Goal: Transaction & Acquisition: Subscribe to service/newsletter

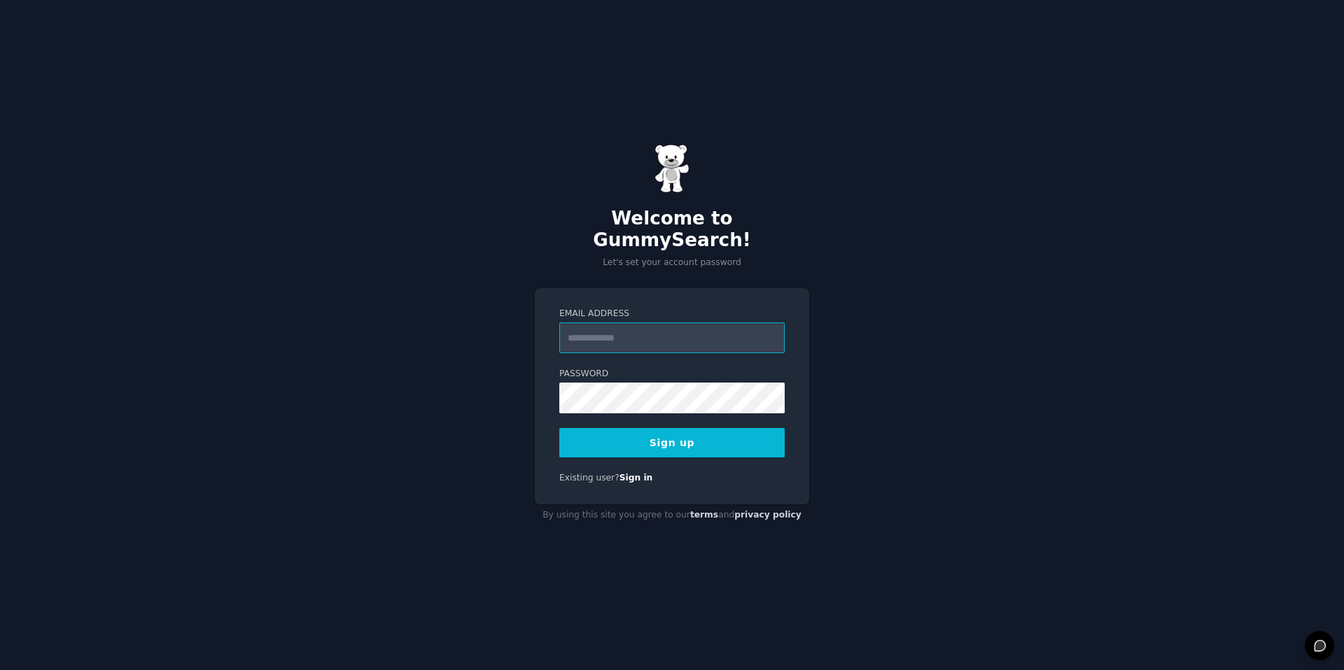
click at [729, 326] on input "Email Address" at bounding box center [671, 338] width 225 height 31
type input "**********"
click at [686, 432] on button "Sign up" at bounding box center [671, 442] width 225 height 29
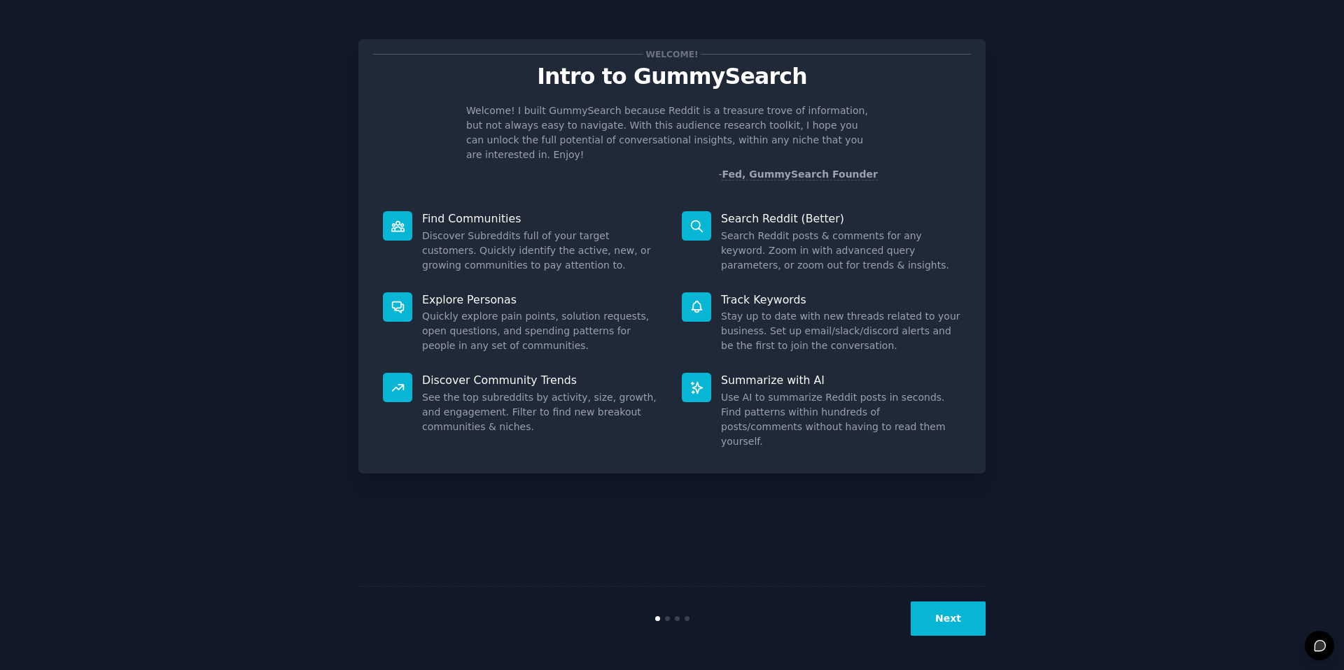
click at [954, 624] on button "Next" at bounding box center [947, 619] width 75 height 34
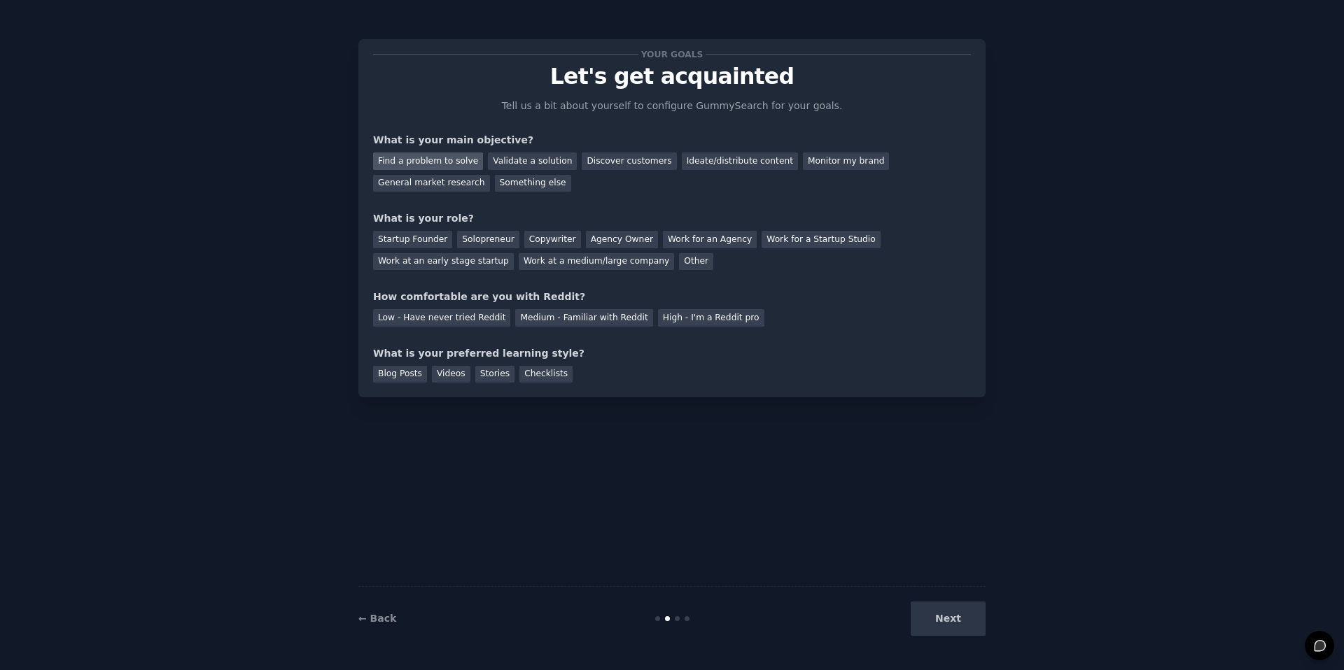
click at [454, 160] on div "Find a problem to solve" at bounding box center [428, 161] width 110 height 17
click at [425, 239] on div "Startup Founder" at bounding box center [412, 239] width 79 height 17
click at [476, 237] on div "Solopreneur" at bounding box center [488, 239] width 62 height 17
click at [685, 316] on div "High - I'm a Reddit pro" at bounding box center [711, 317] width 106 height 17
click at [445, 378] on div "Videos" at bounding box center [451, 374] width 38 height 17
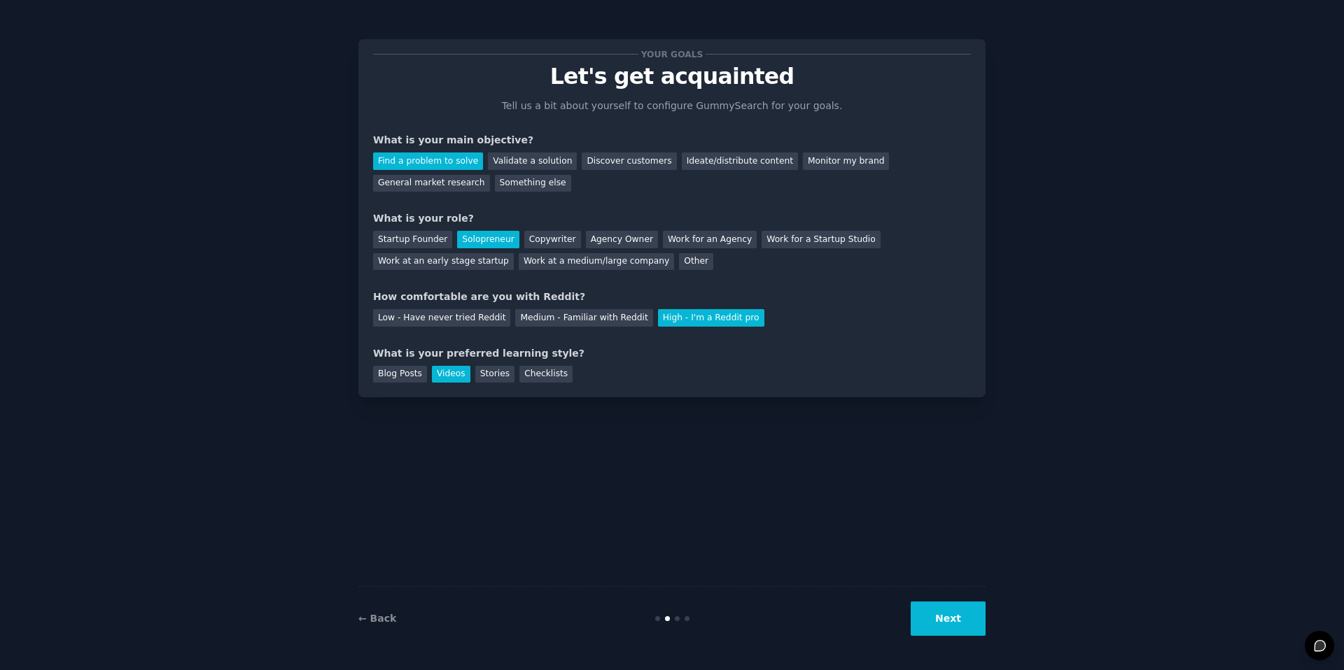
click at [932, 614] on button "Next" at bounding box center [947, 619] width 75 height 34
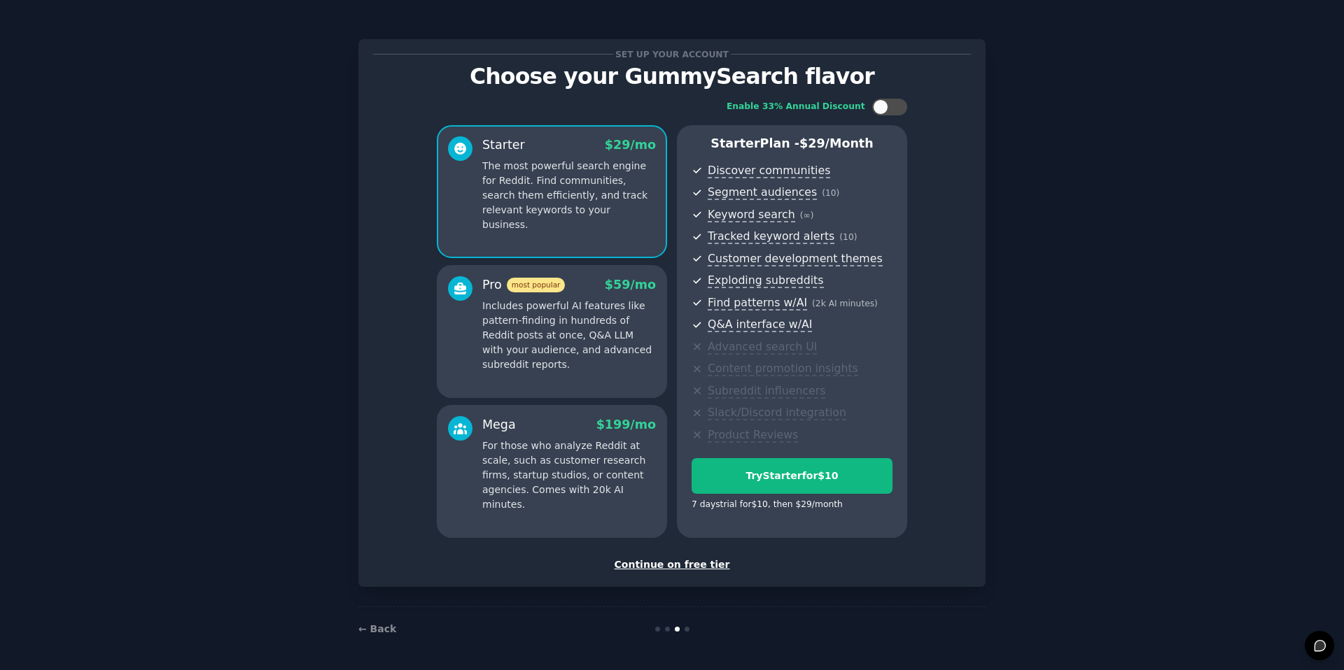
click at [698, 565] on div "Continue on free tier" at bounding box center [672, 565] width 598 height 15
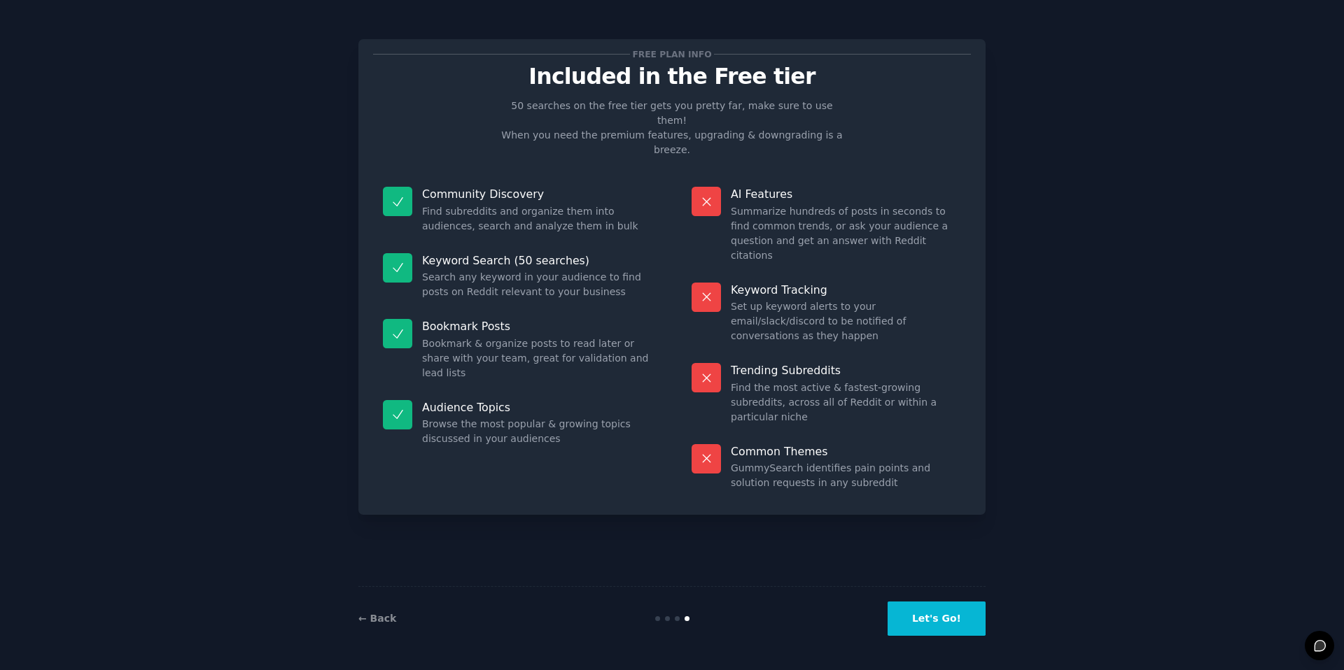
click at [948, 620] on button "Let's Go!" at bounding box center [936, 619] width 98 height 34
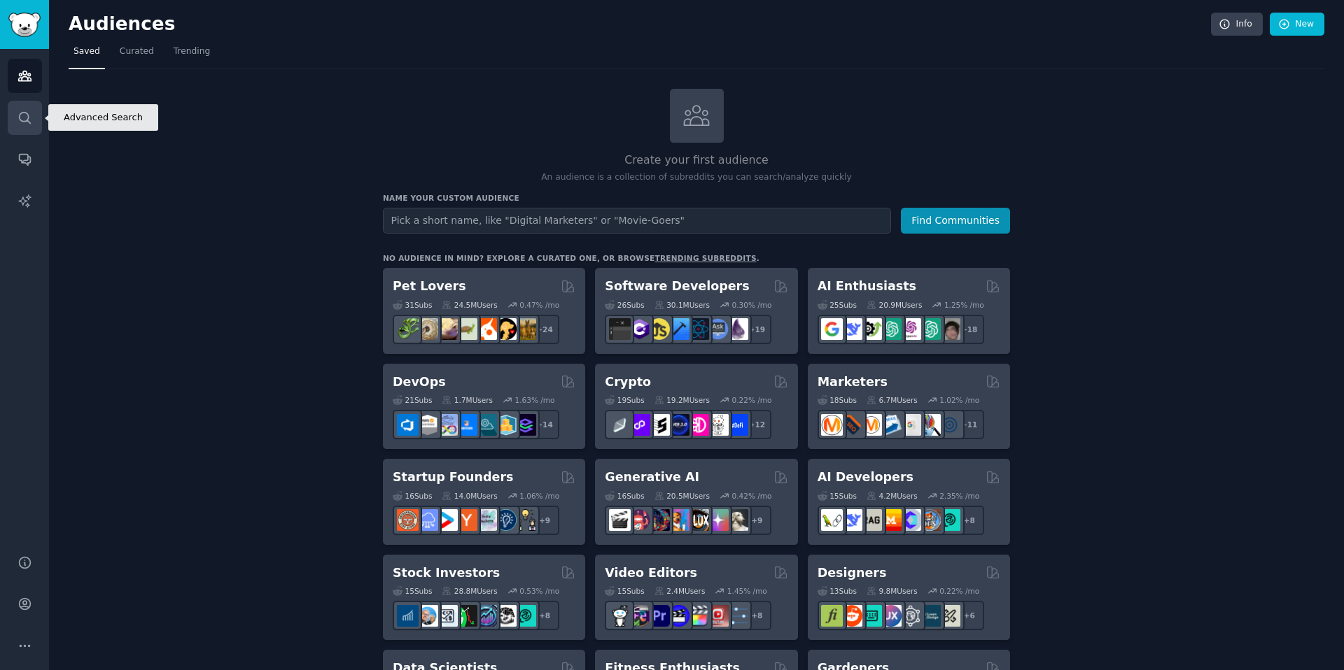
click at [31, 108] on link "Search" at bounding box center [25, 118] width 34 height 34
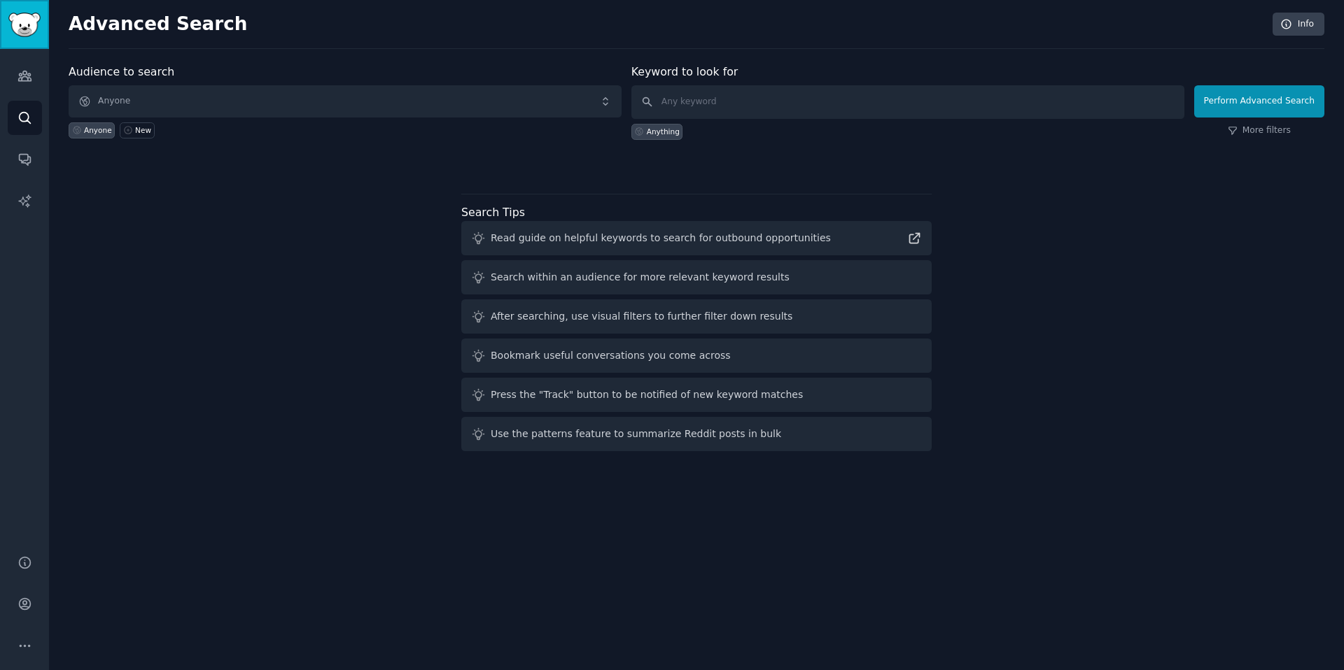
click at [27, 22] on img "Sidebar" at bounding box center [24, 25] width 32 height 24
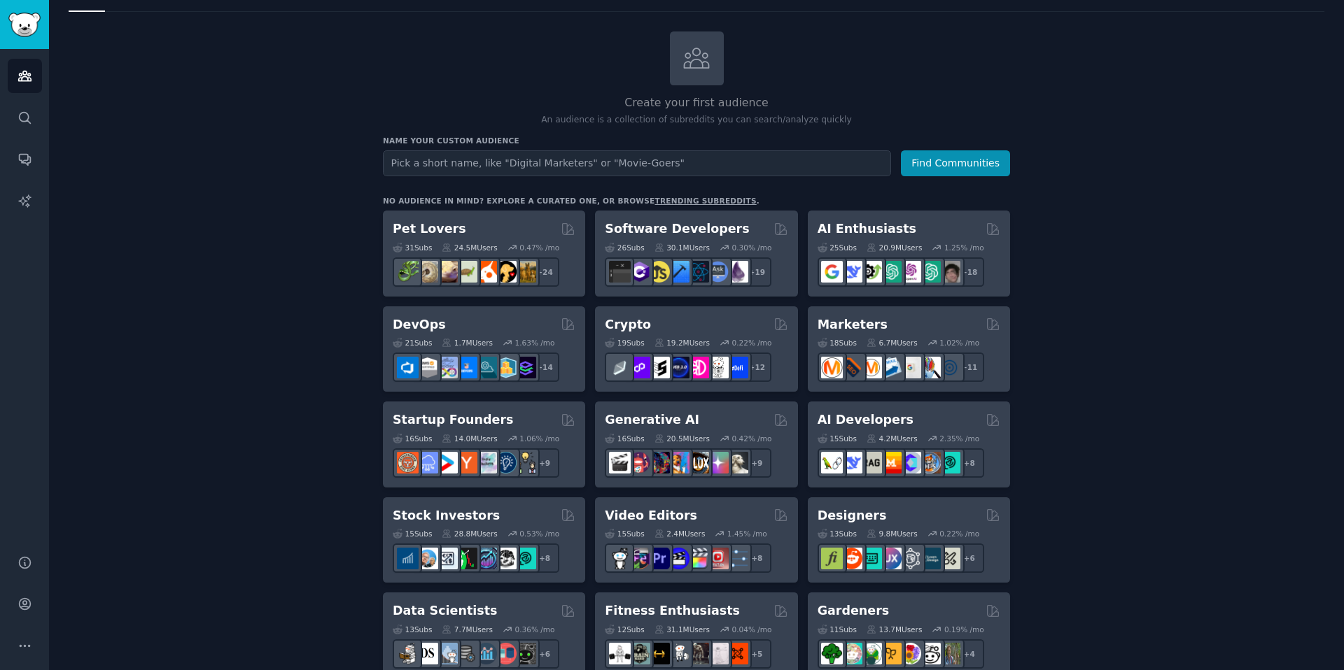
scroll to position [70, 0]
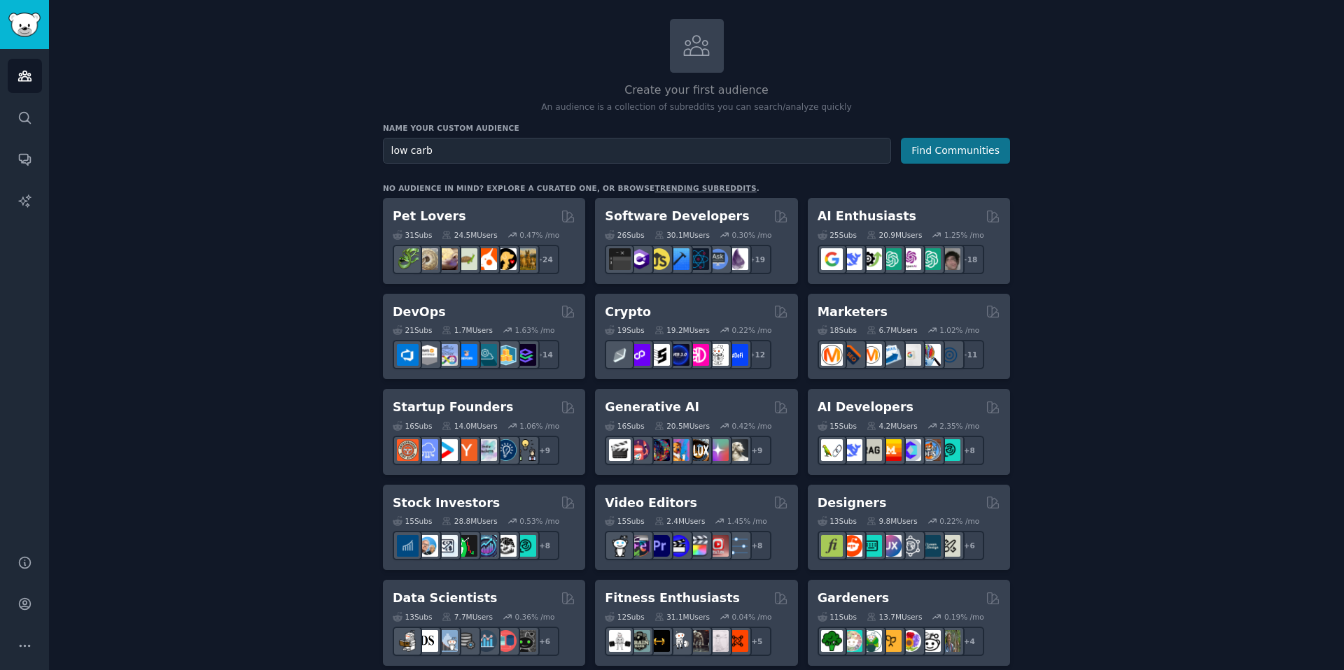
type input "low carb"
click at [961, 157] on button "Find Communities" at bounding box center [955, 151] width 109 height 26
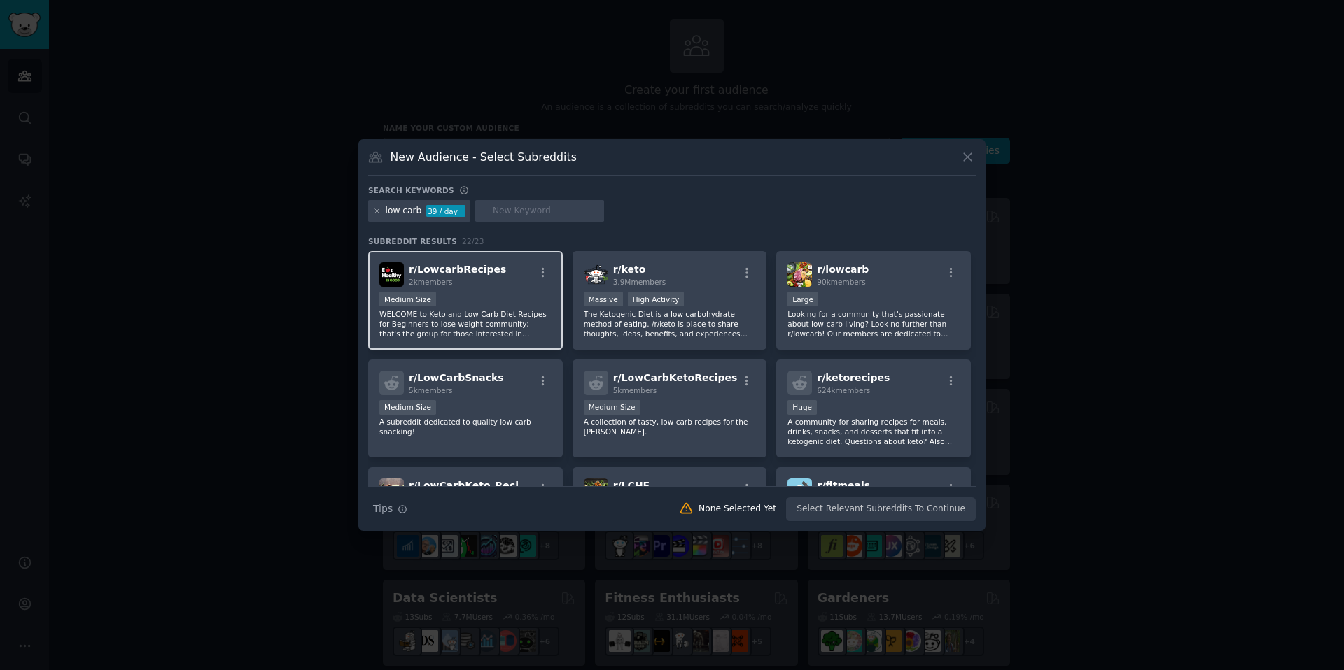
click at [559, 315] on div "r/ LowcarbRecipes 2k members Medium Size WELCOME to Keto and Low Carb Diet Reci…" at bounding box center [465, 300] width 195 height 99
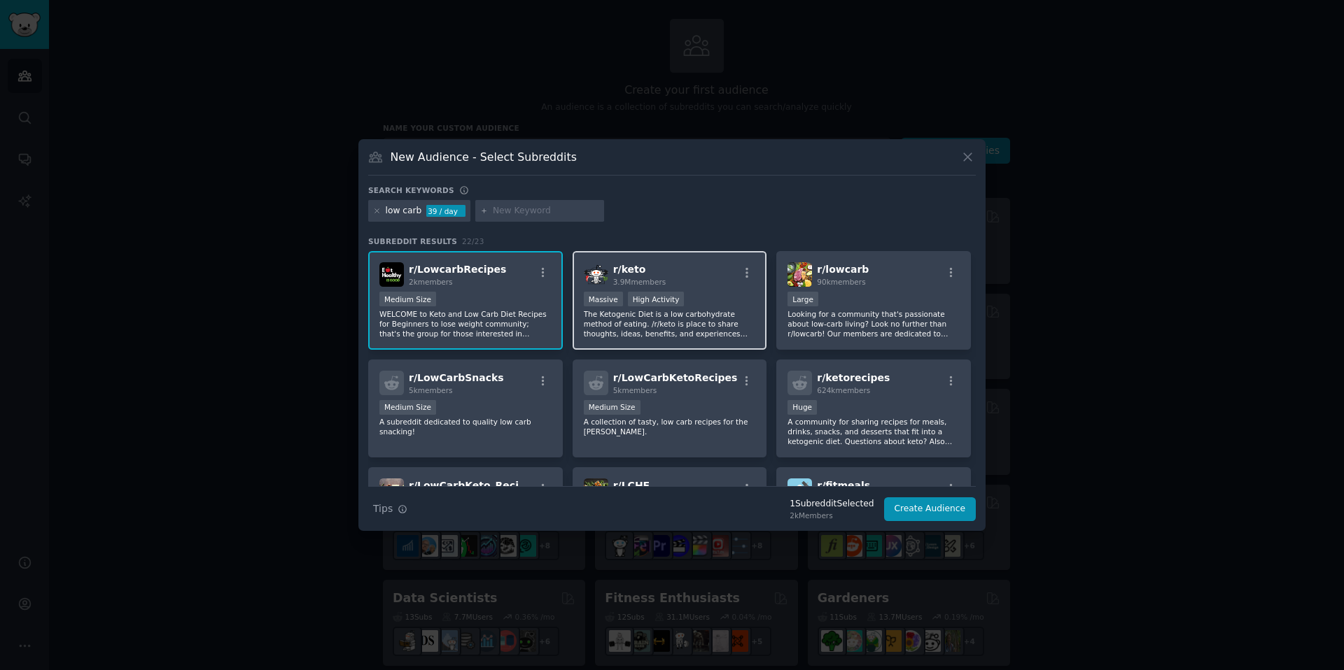
click at [713, 301] on div "Massive High Activity" at bounding box center [670, 300] width 172 height 17
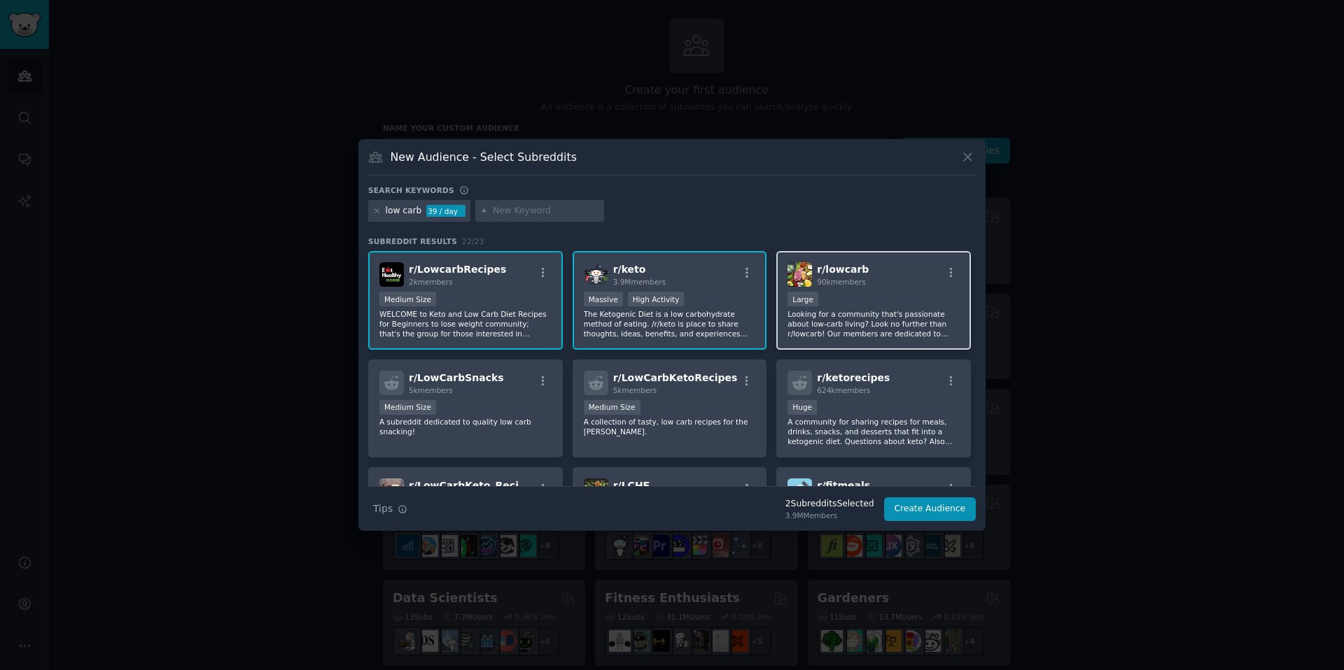
click at [874, 301] on div "10,000 - 100,000 members Large" at bounding box center [873, 300] width 172 height 17
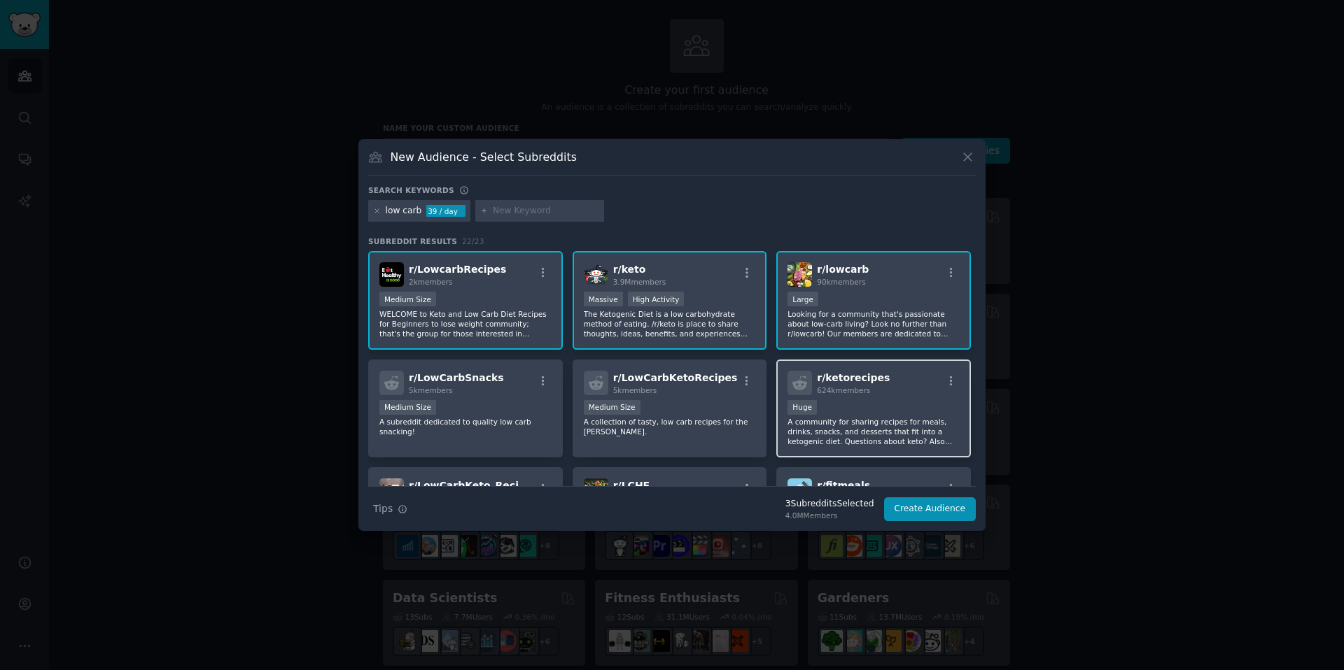
click at [874, 380] on div "r/ ketorecipes 624k members" at bounding box center [873, 383] width 172 height 24
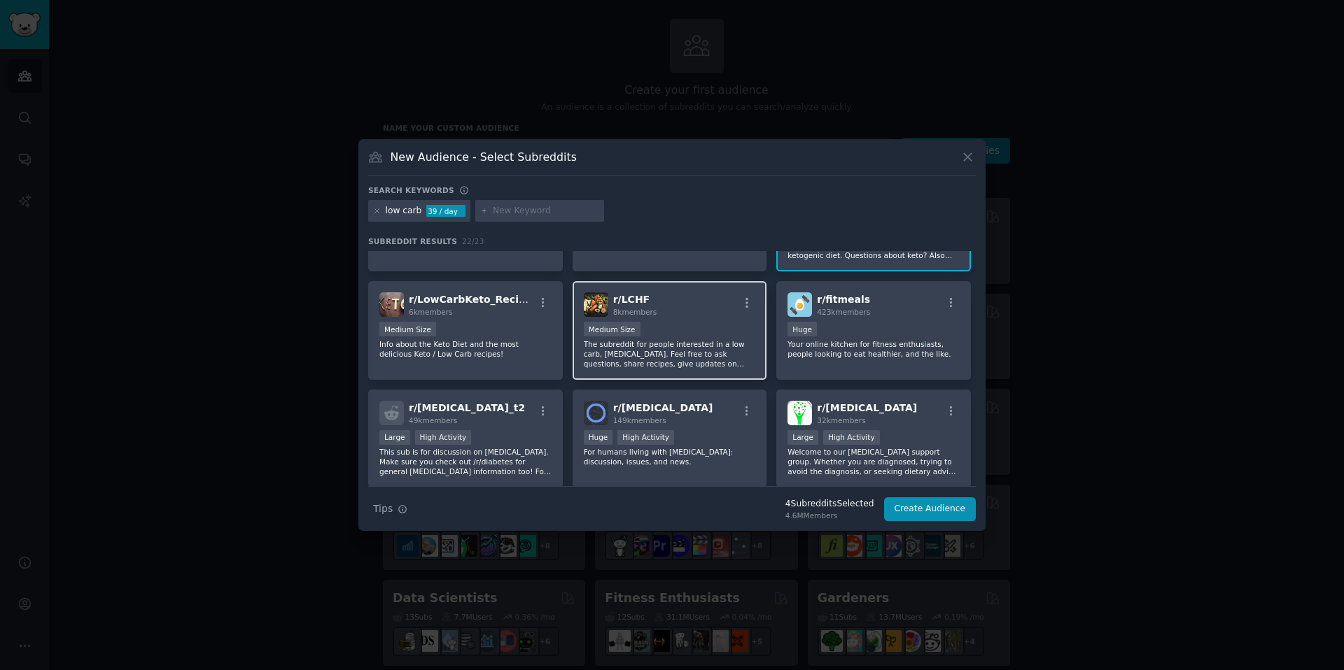
scroll to position [210, 0]
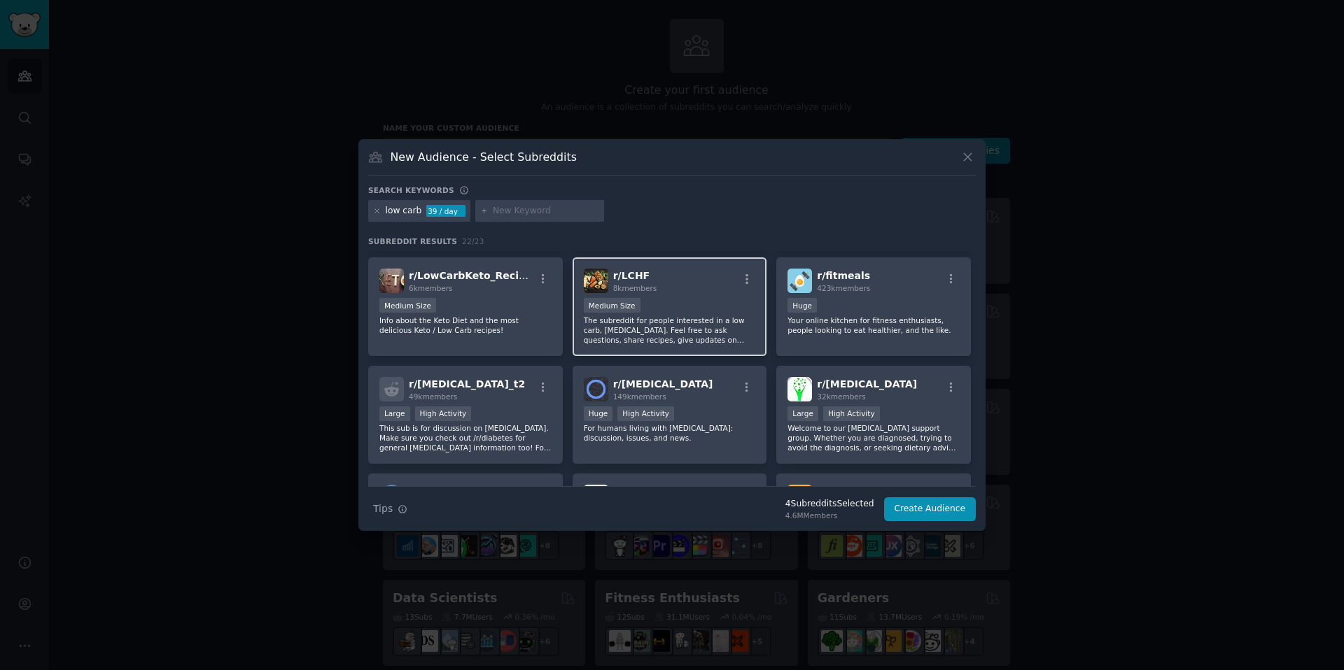
click at [693, 288] on div "r/ LCHF 8k members" at bounding box center [670, 281] width 172 height 24
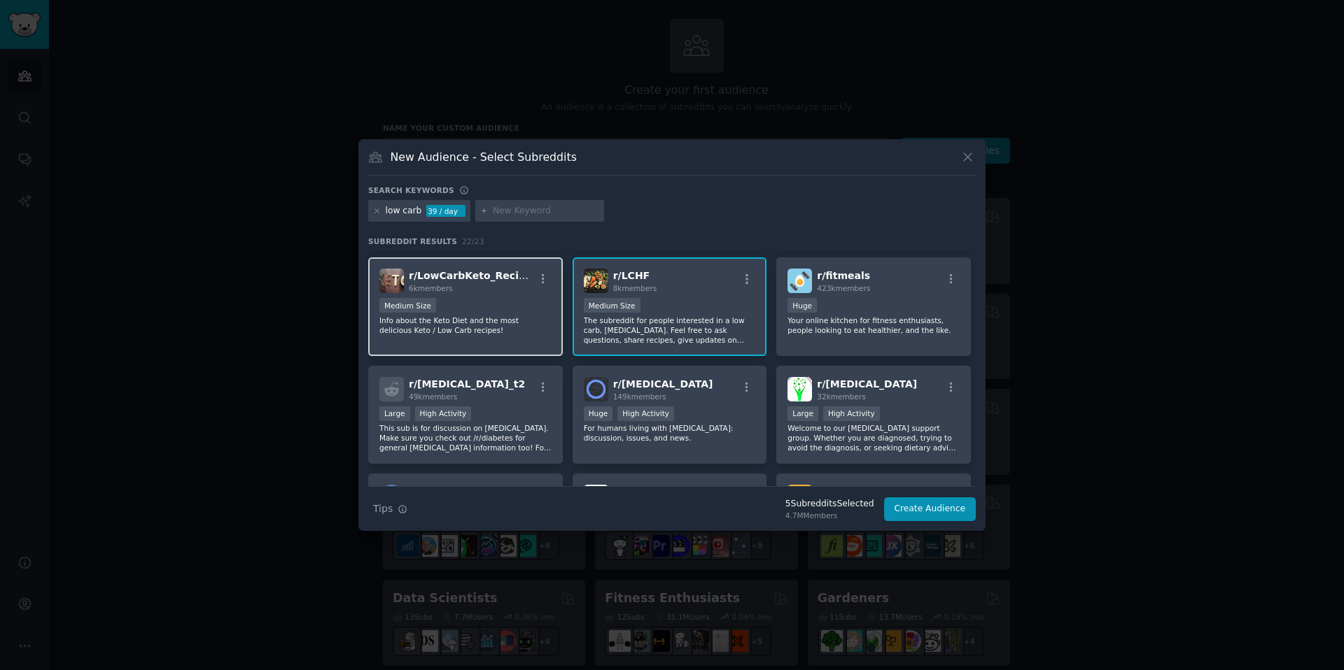
click at [503, 297] on div "r/ LowCarbKeto_Recipes 6k members Medium Size Info about the Keto Diet and the …" at bounding box center [465, 307] width 195 height 99
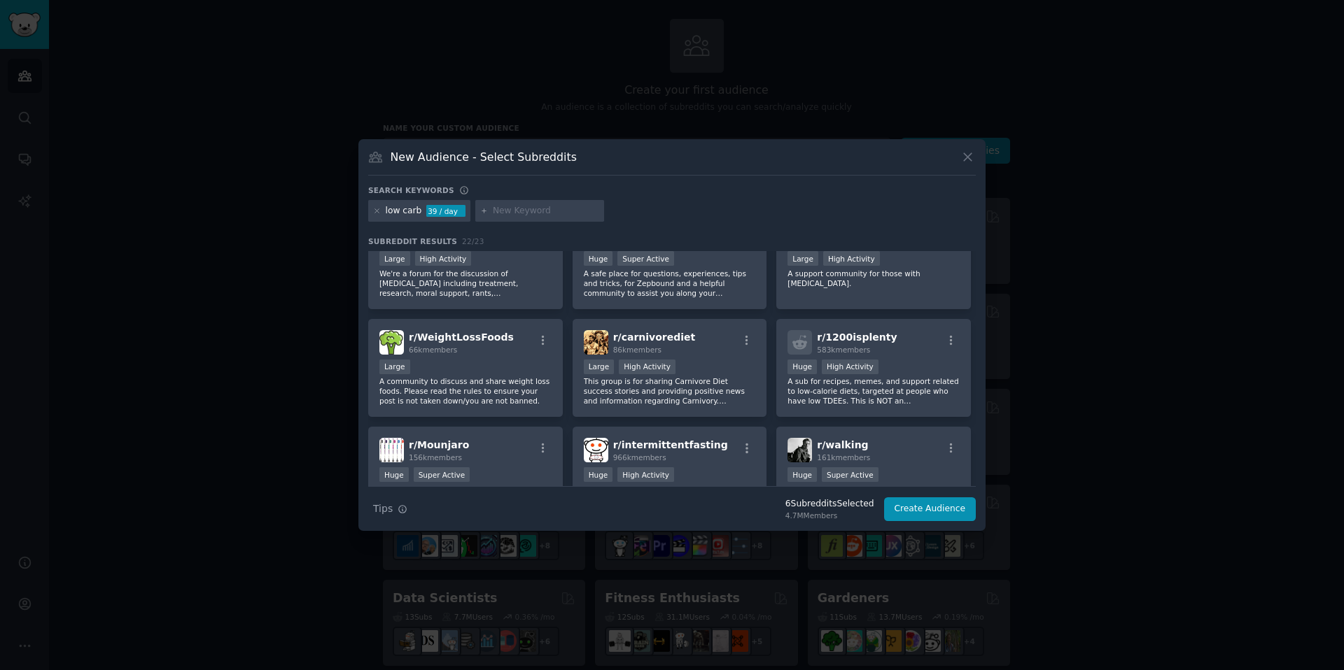
scroll to position [490, 0]
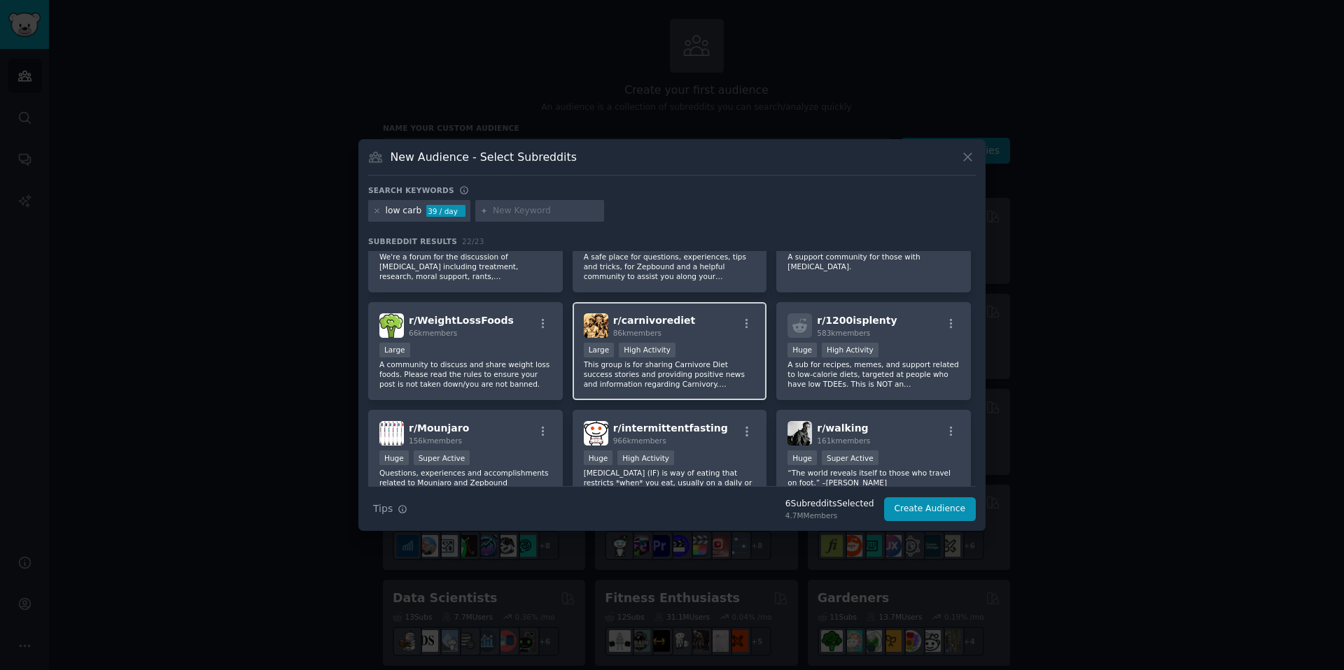
click at [724, 337] on div "r/ carnivorediet 86k members" at bounding box center [670, 325] width 172 height 24
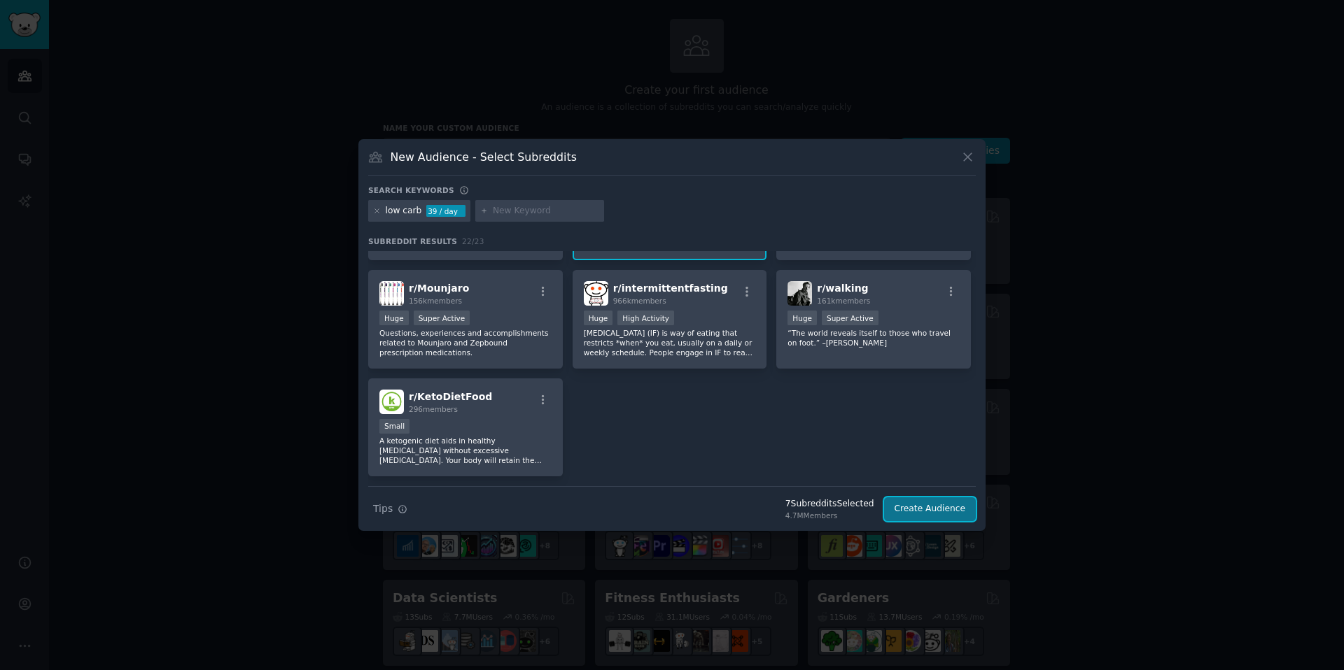
click at [943, 511] on button "Create Audience" at bounding box center [930, 510] width 92 height 24
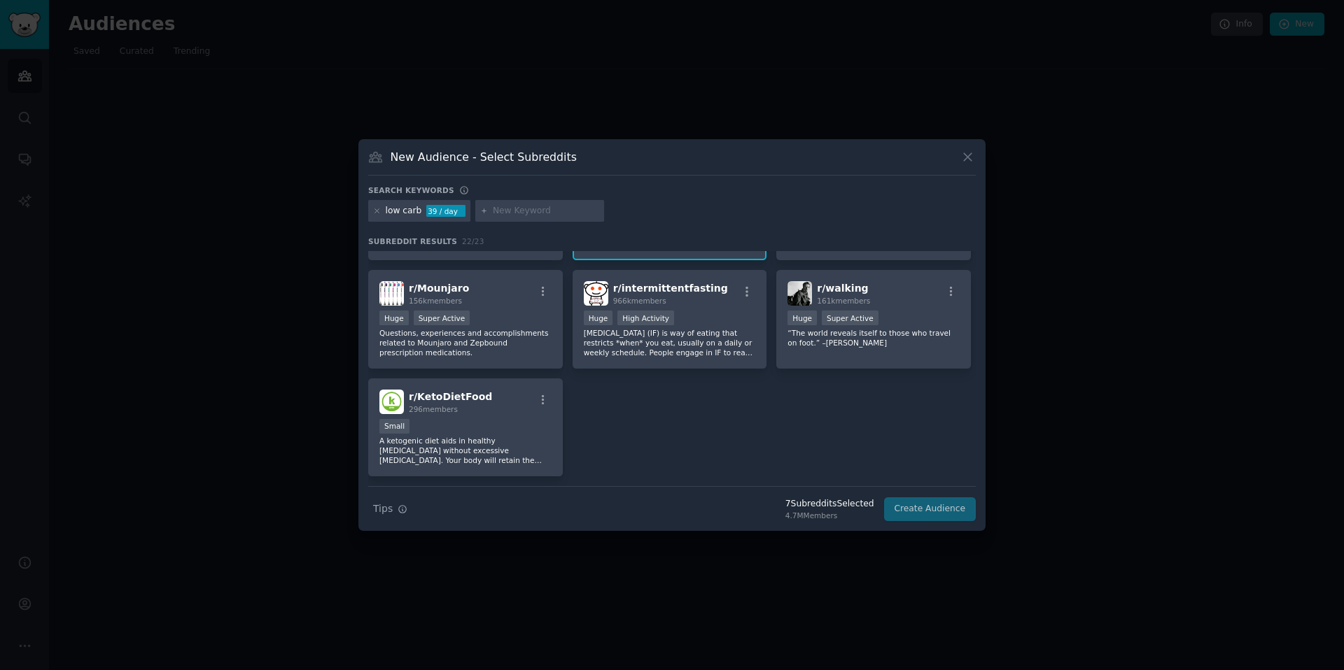
scroll to position [0, 0]
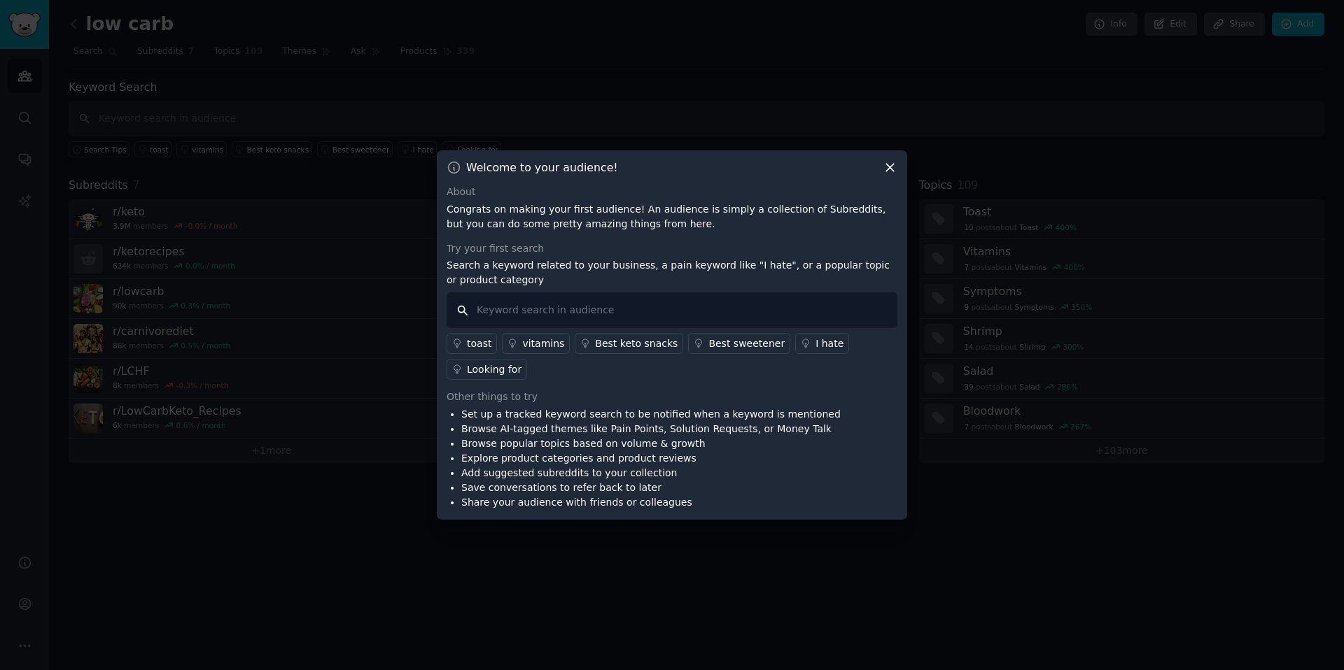
click at [650, 301] on input "text" at bounding box center [671, 311] width 451 height 36
type input "I need"
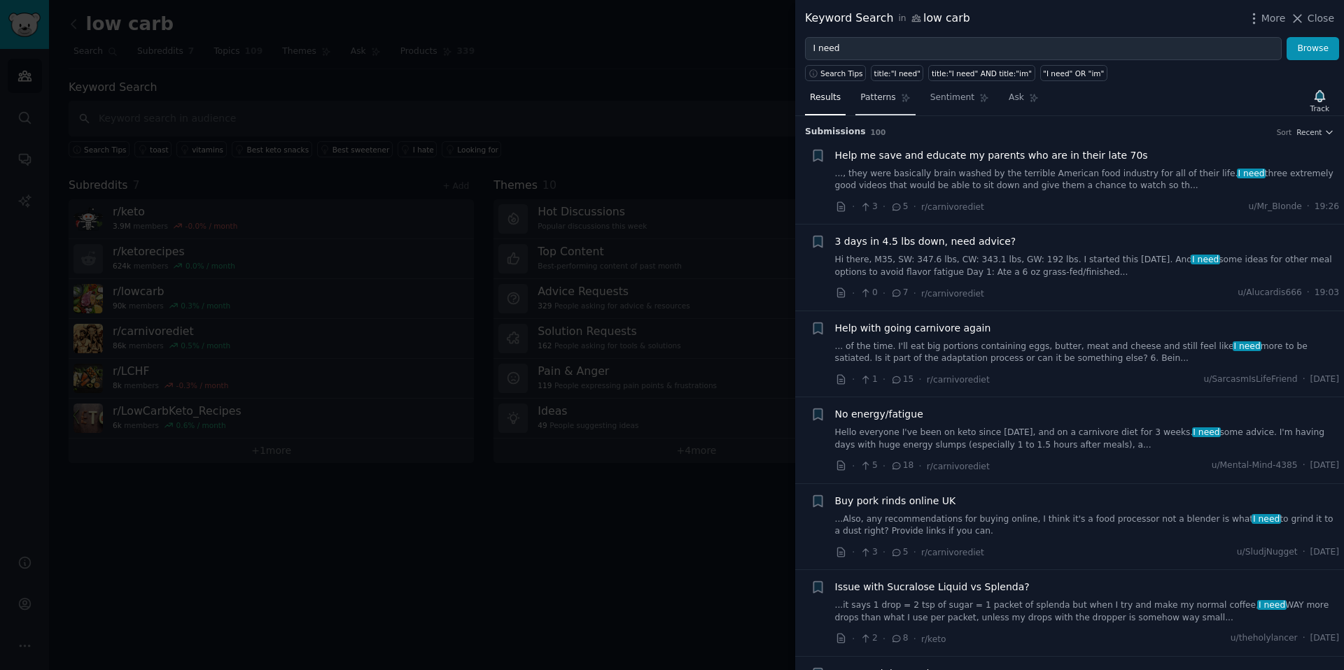
click at [877, 100] on span "Patterns" at bounding box center [877, 98] width 35 height 13
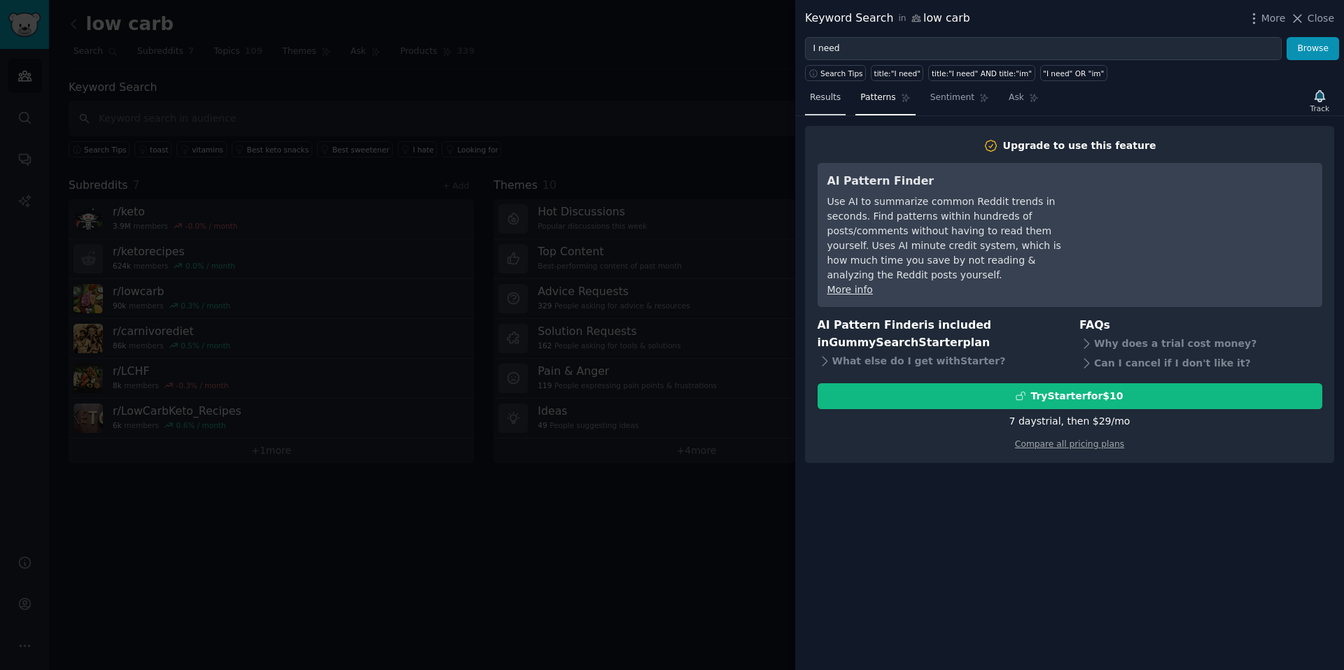
click at [825, 104] on span "Results" at bounding box center [825, 98] width 31 height 13
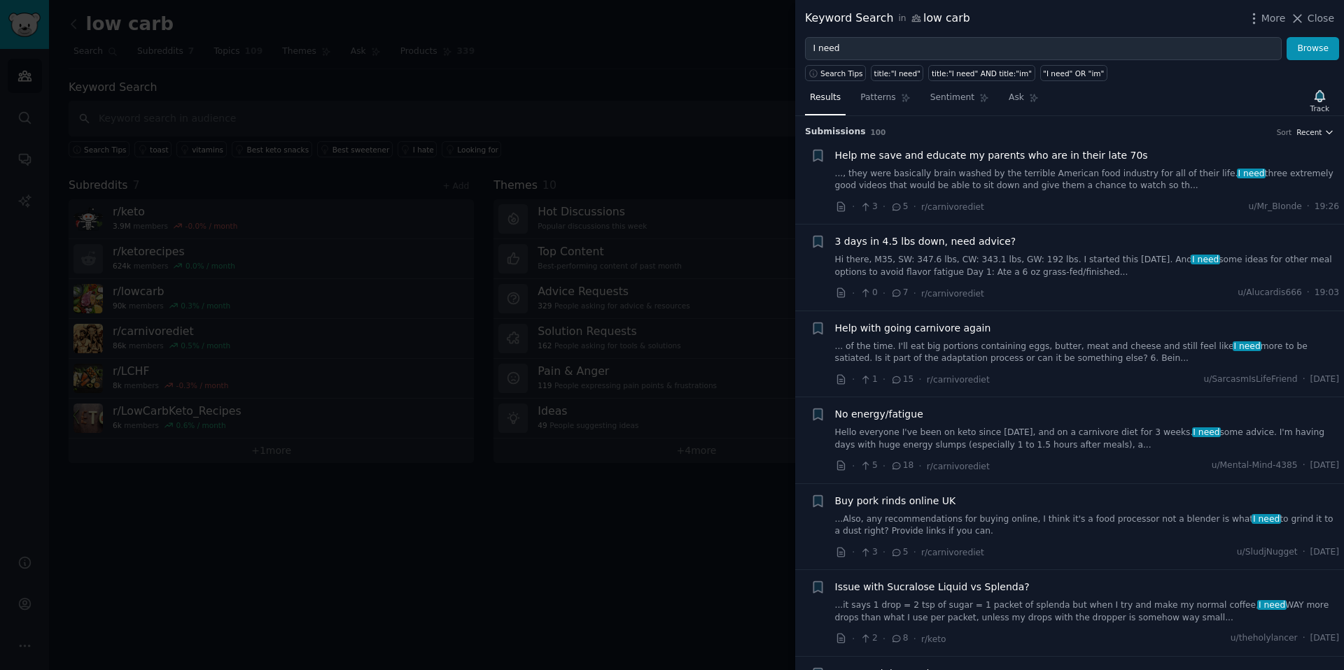
click at [1325, 132] on icon "button" at bounding box center [1329, 132] width 10 height 10
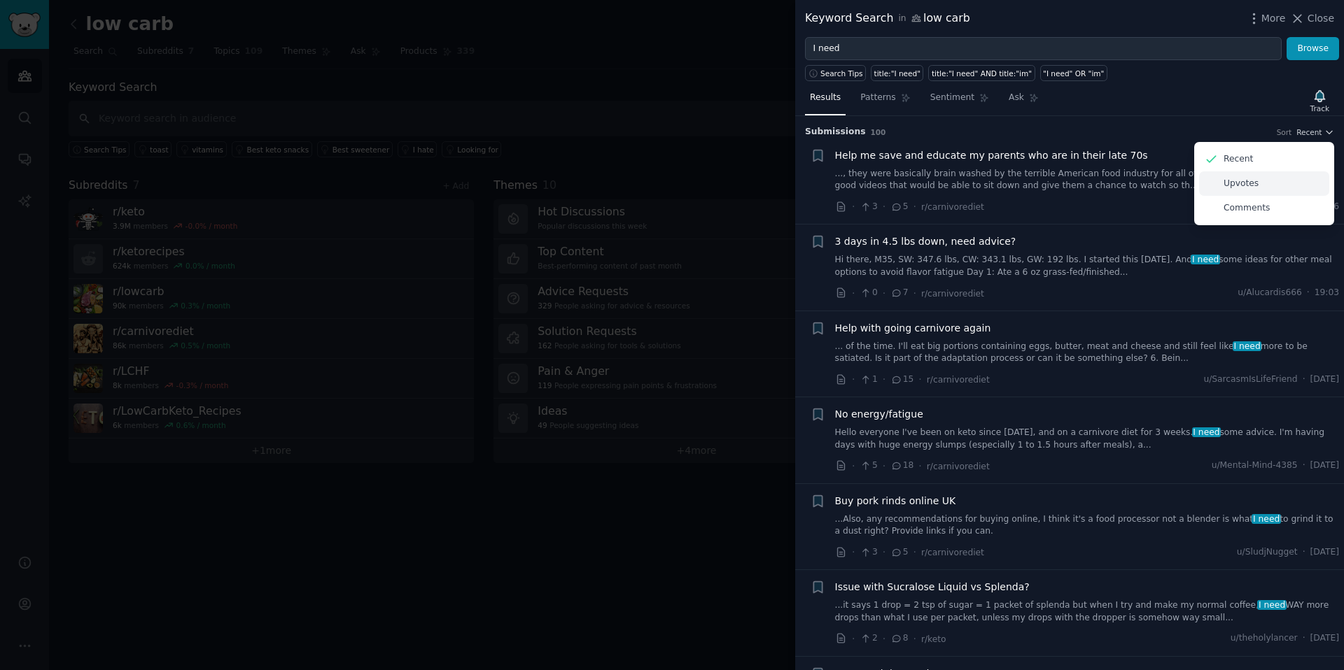
click at [1268, 185] on div "Upvotes" at bounding box center [1264, 183] width 130 height 24
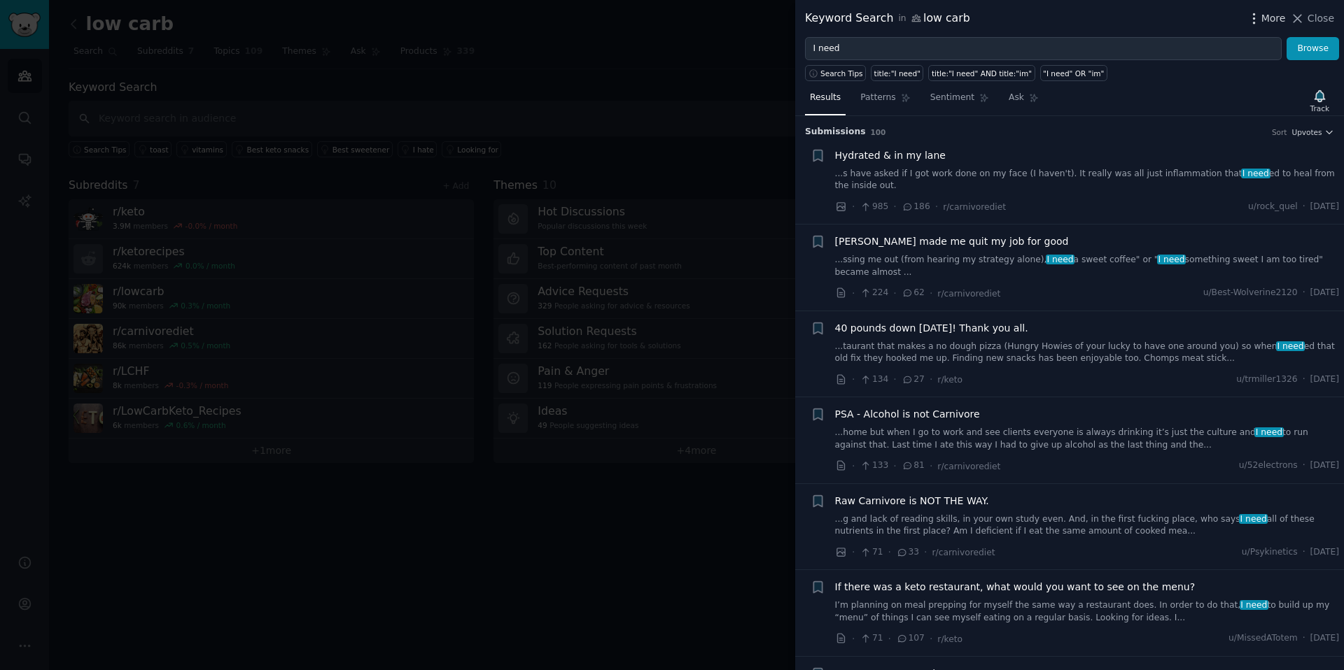
click at [1260, 24] on icon "button" at bounding box center [1253, 18] width 15 height 15
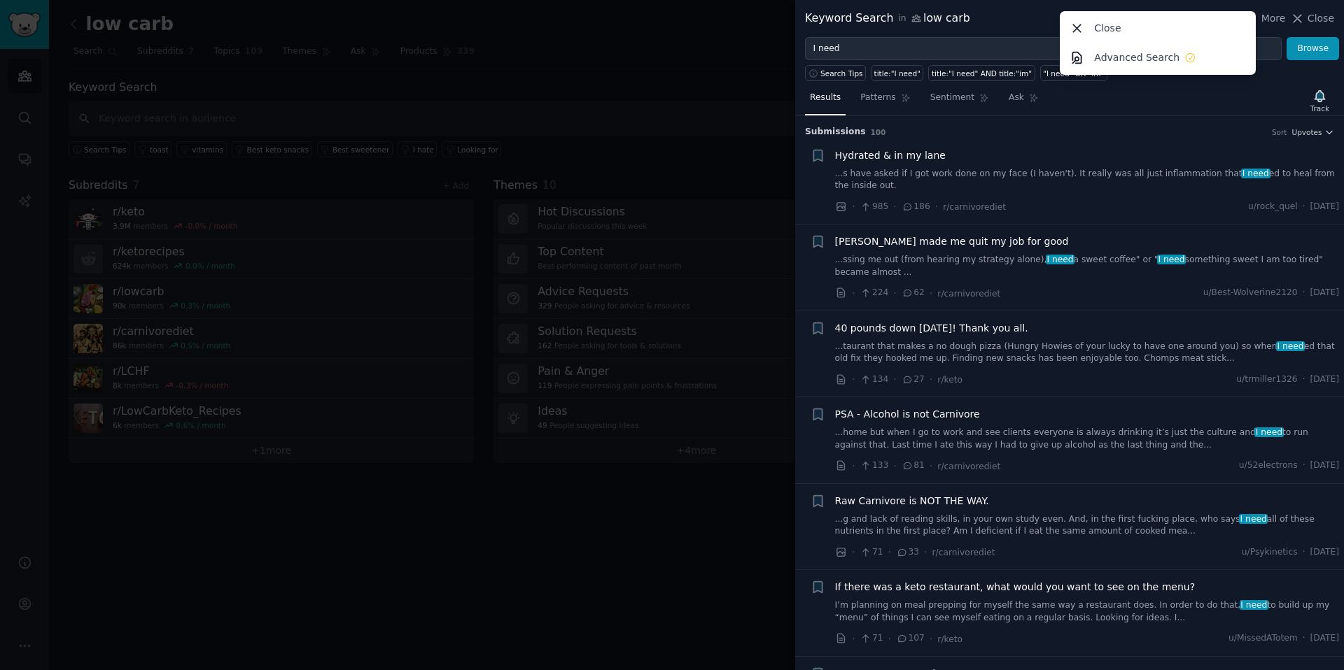
click at [1142, 97] on div "Results Patterns Sentiment Ask Track" at bounding box center [1069, 101] width 549 height 30
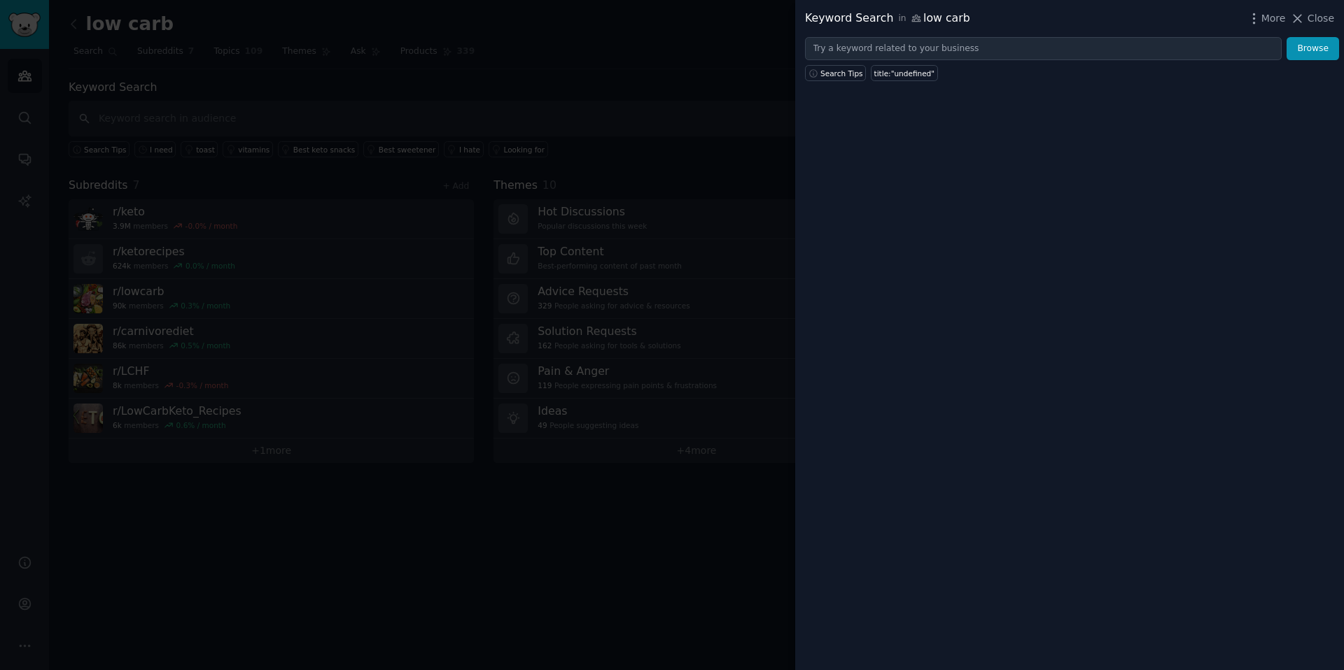
click at [623, 64] on div at bounding box center [672, 335] width 1344 height 670
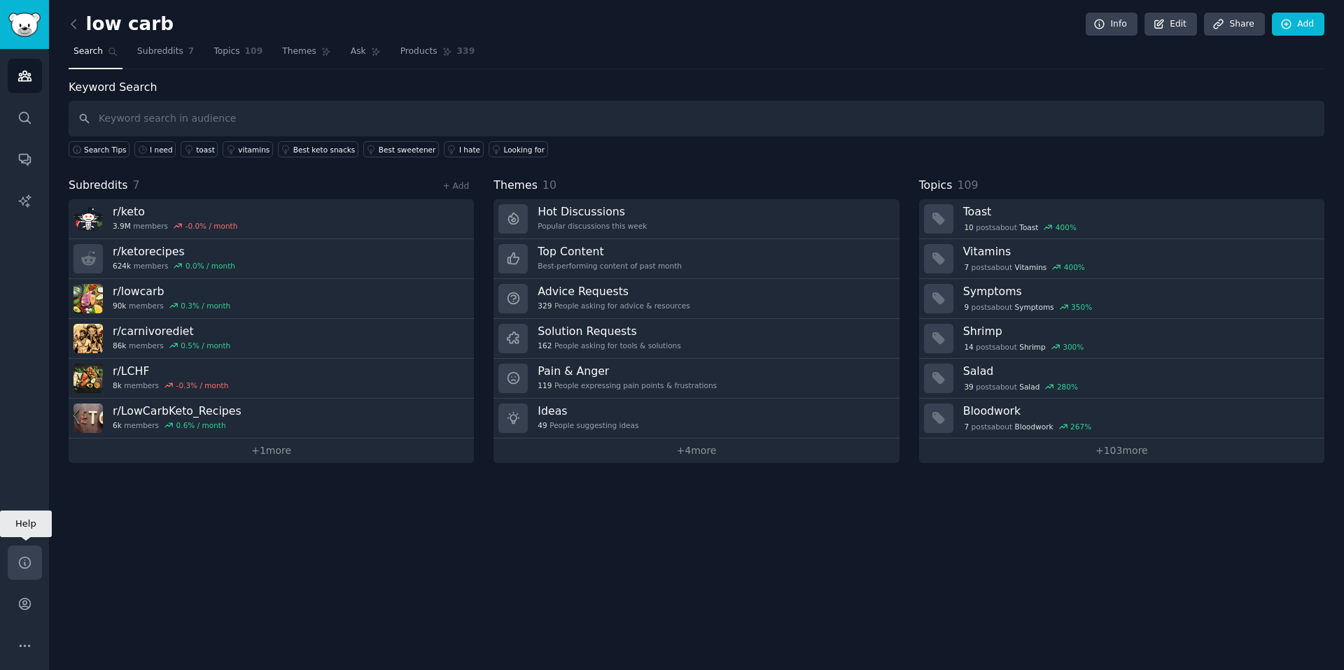
click at [32, 566] on link "Help" at bounding box center [25, 563] width 34 height 34
click at [16, 596] on link "Account" at bounding box center [25, 604] width 34 height 34
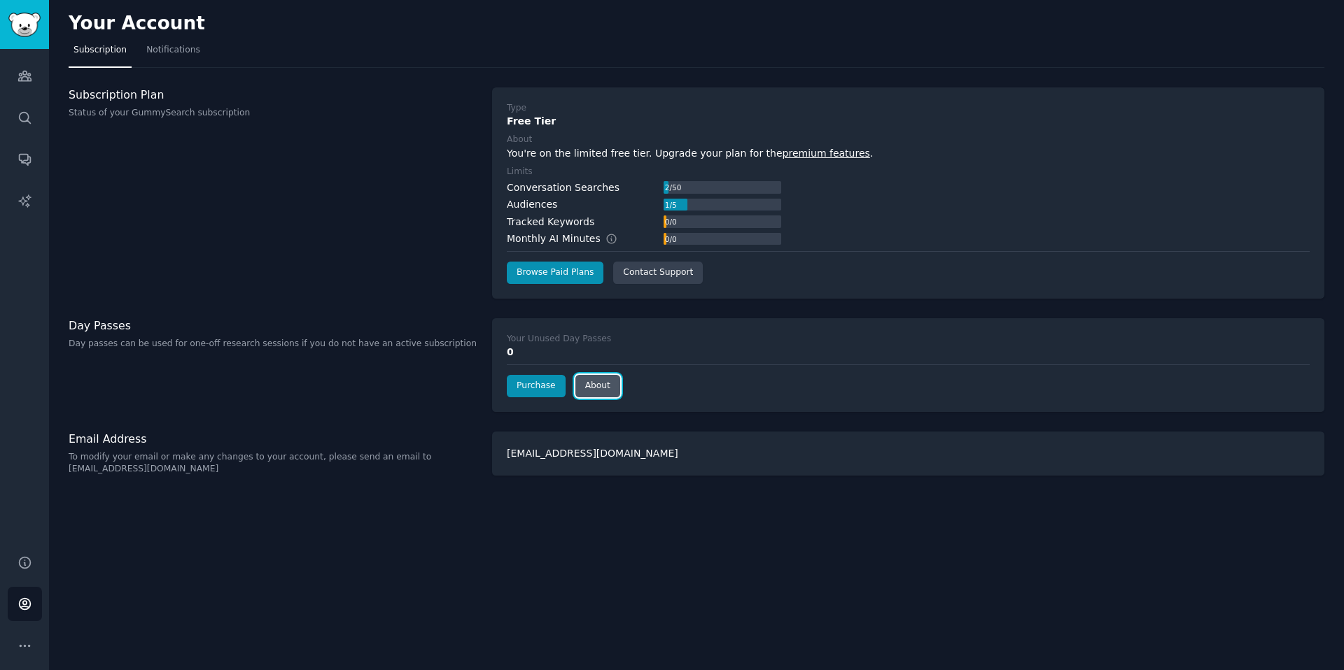
click at [614, 392] on link "About" at bounding box center [597, 386] width 45 height 22
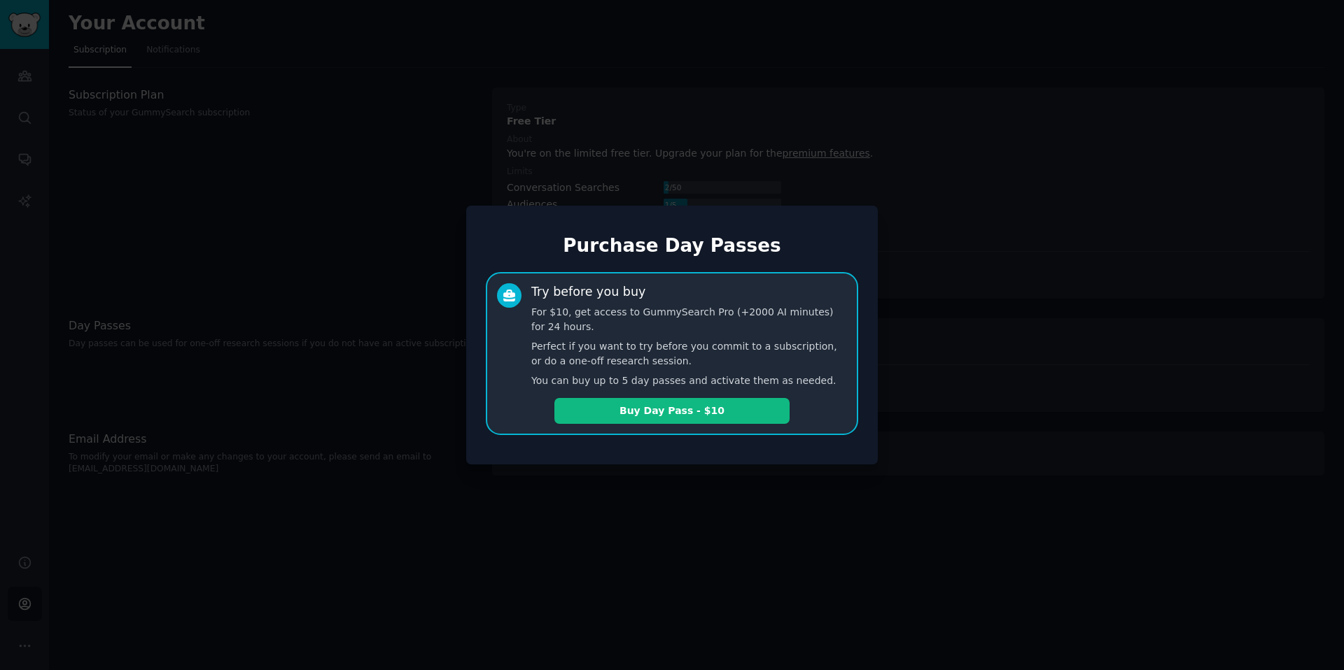
click at [745, 517] on div at bounding box center [672, 335] width 1344 height 670
